Goal: Navigation & Orientation: Find specific page/section

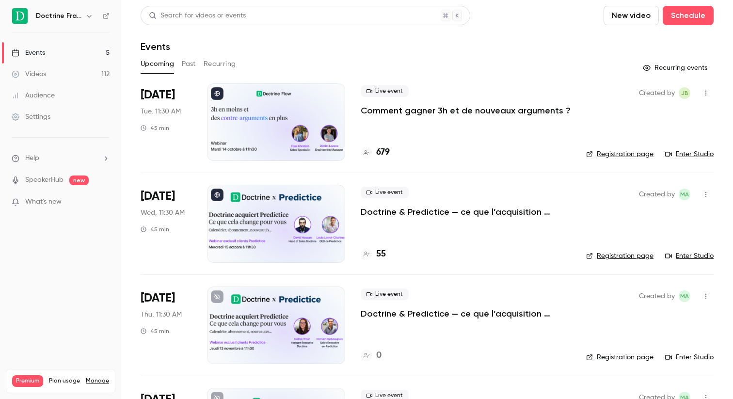
click at [110, 73] on link "Videos 112" at bounding box center [60, 74] width 121 height 21
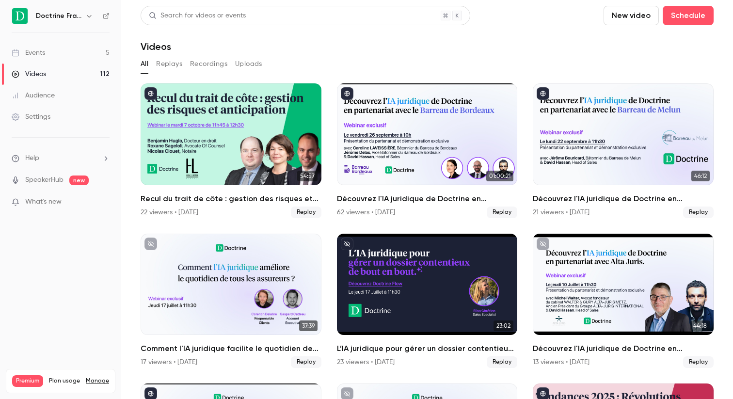
click at [94, 49] on link "Events 5" at bounding box center [60, 52] width 121 height 21
